Goal: Communication & Community: Connect with others

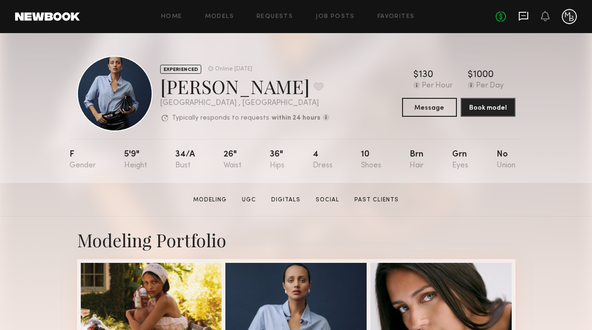
click at [519, 15] on icon at bounding box center [522, 16] width 9 height 9
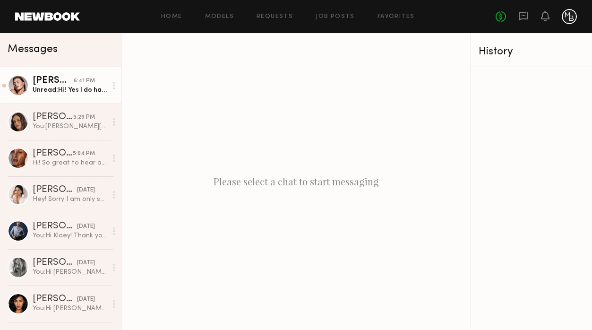
click at [49, 79] on div "[PERSON_NAME]" at bounding box center [53, 80] width 41 height 9
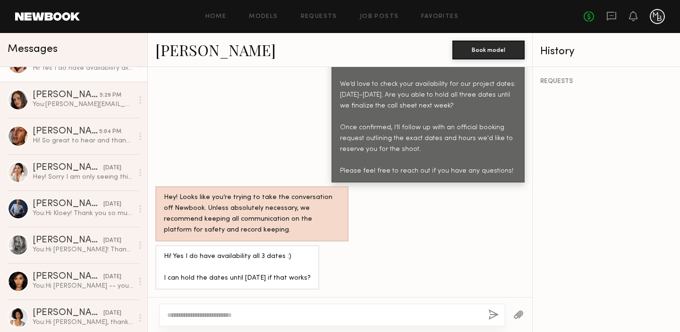
scroll to position [1186, 0]
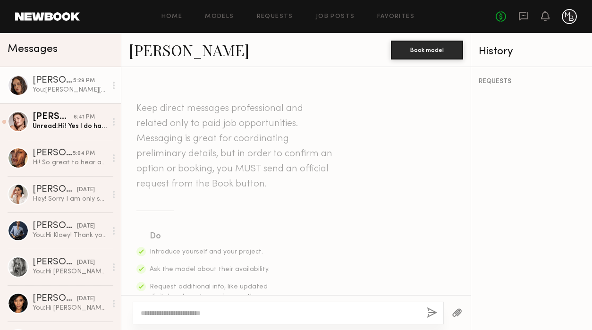
scroll to position [1232, 0]
